Goal: Find specific page/section: Find specific page/section

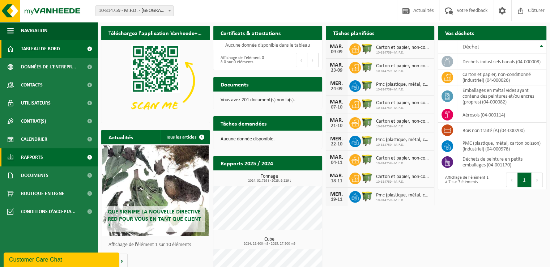
click at [41, 156] on span "Rapports" at bounding box center [32, 157] width 22 height 18
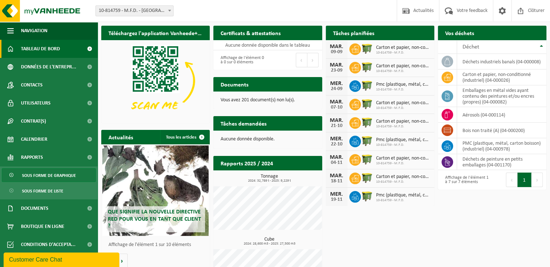
click at [46, 174] on span "Sous forme de graphique" at bounding box center [49, 175] width 54 height 14
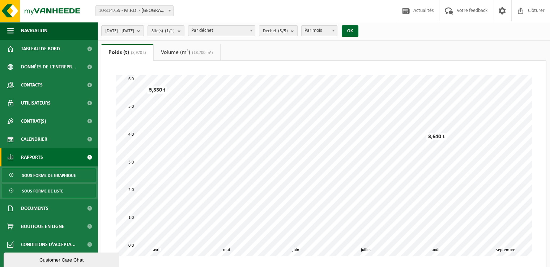
click at [44, 190] on span "Sous forme de liste" at bounding box center [42, 191] width 41 height 14
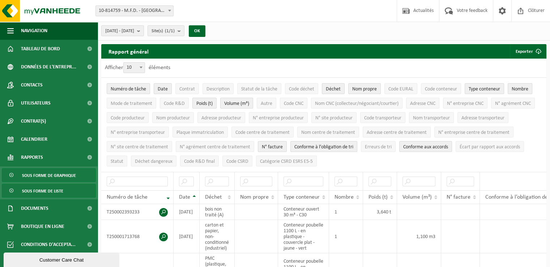
click at [46, 176] on span "Sous forme de graphique" at bounding box center [49, 175] width 54 height 14
